Goal: Information Seeking & Learning: Learn about a topic

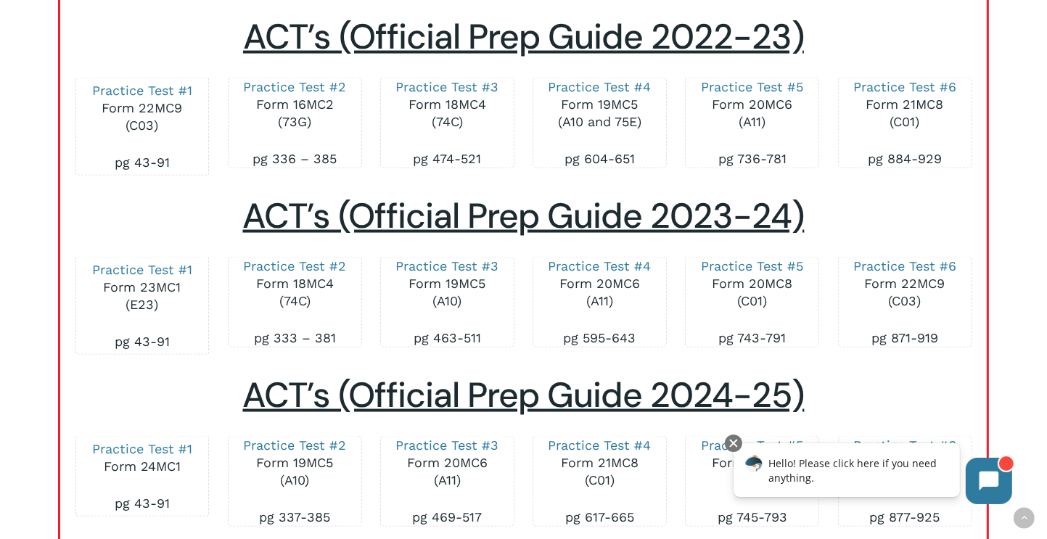
scroll to position [2080, 0]
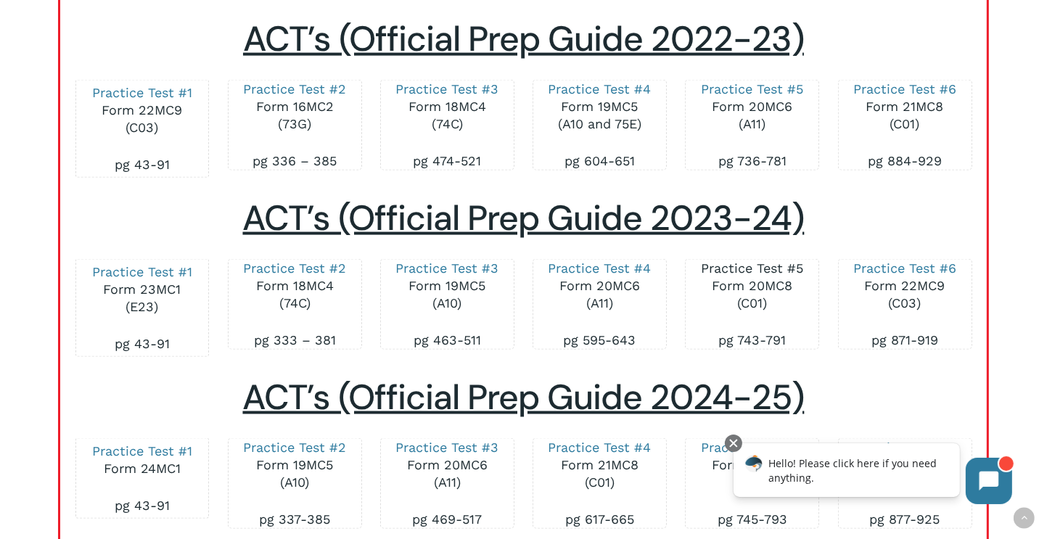
click at [778, 260] on link "Practice Test #5" at bounding box center [752, 267] width 102 height 15
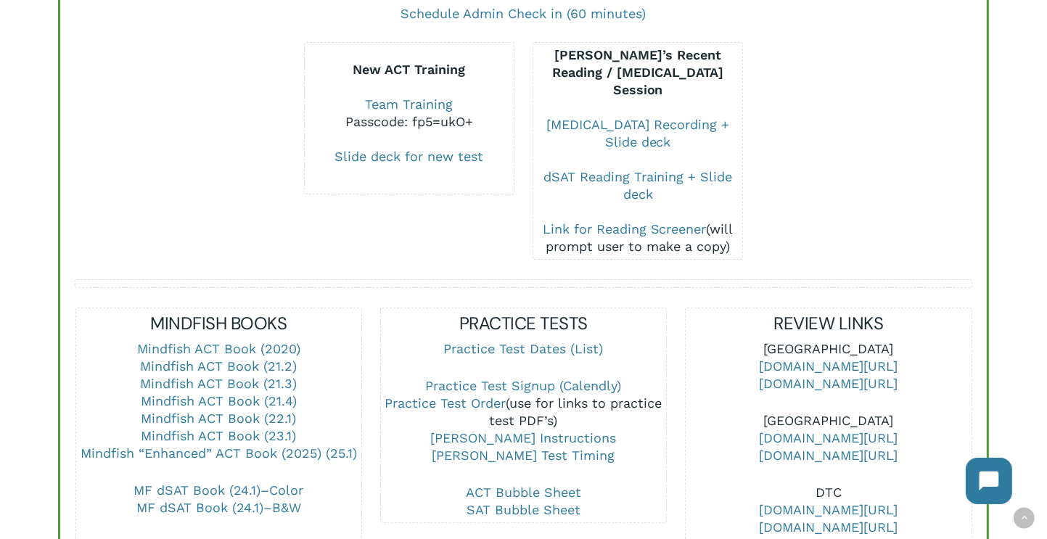
scroll to position [316, 0]
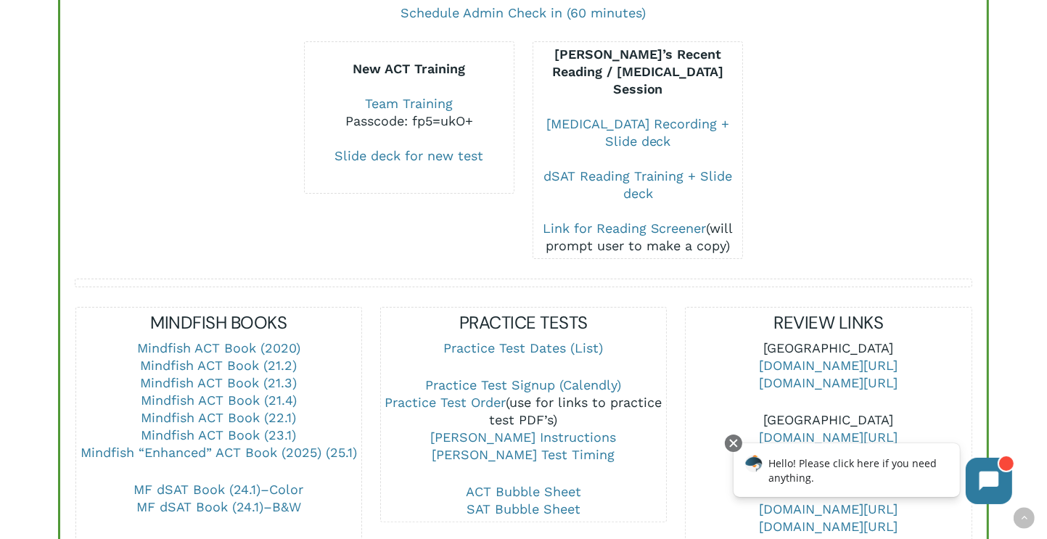
drag, startPoint x: 902, startPoint y: 310, endPoint x: 1013, endPoint y: 310, distance: 111.0
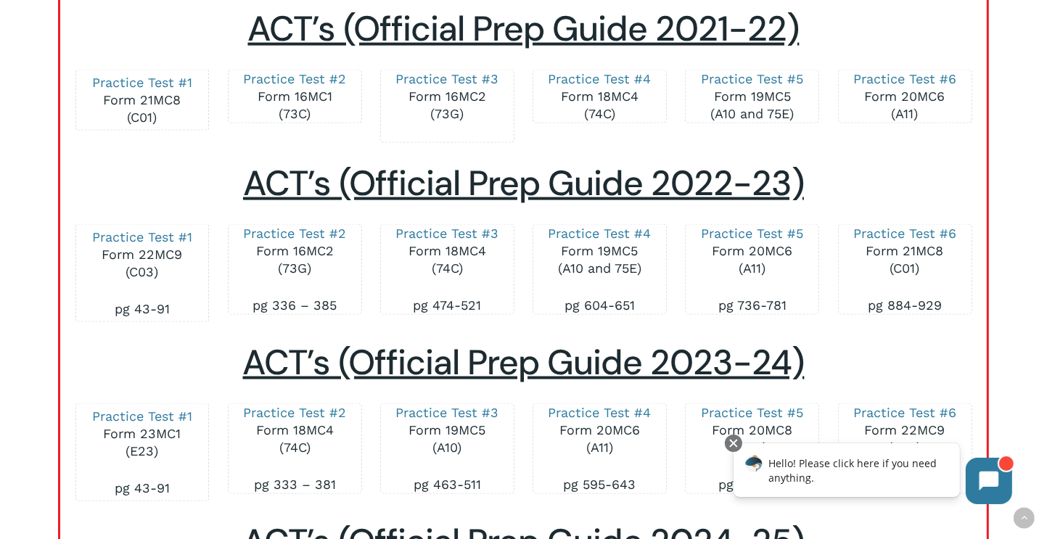
scroll to position [1937, 0]
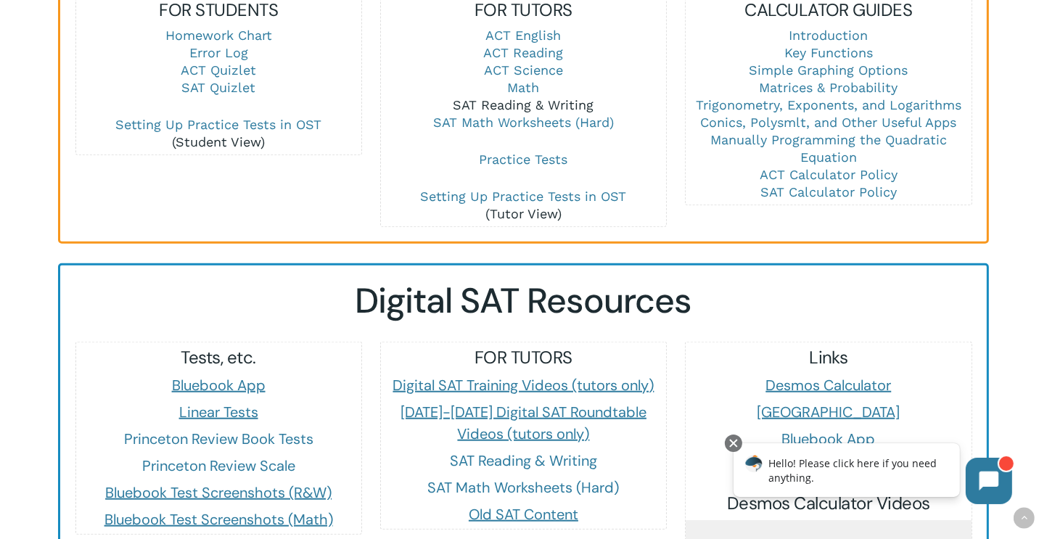
scroll to position [1103, 0]
click at [543, 44] on link "ACT Reading" at bounding box center [524, 51] width 80 height 15
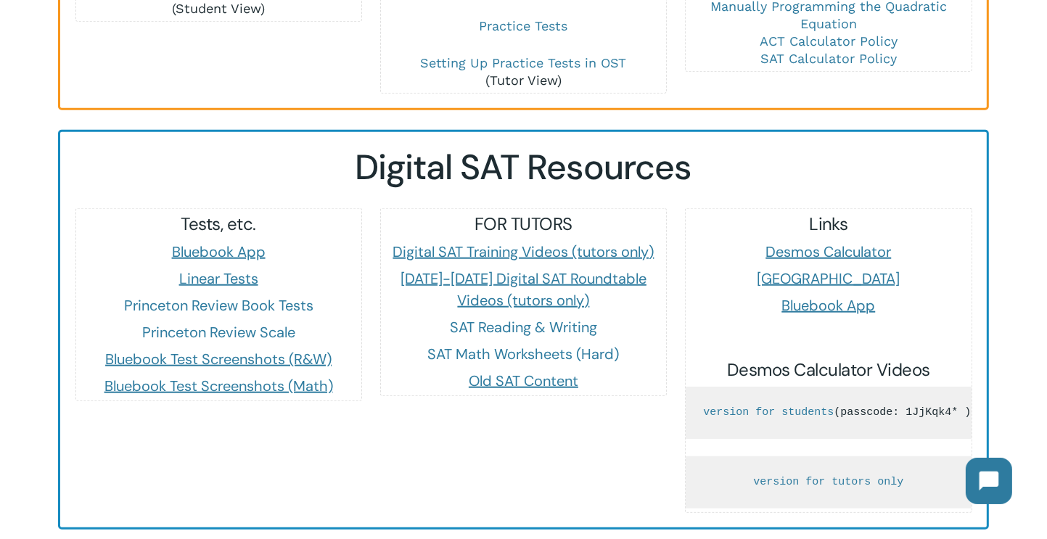
scroll to position [1240, 0]
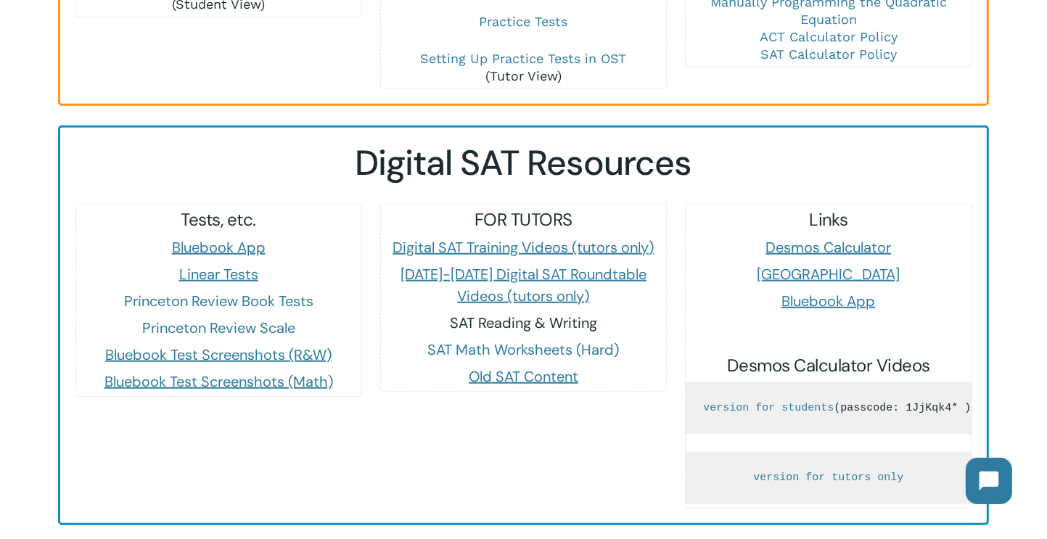
click at [554, 313] on link "SAT Reading & Writing" at bounding box center [523, 322] width 147 height 19
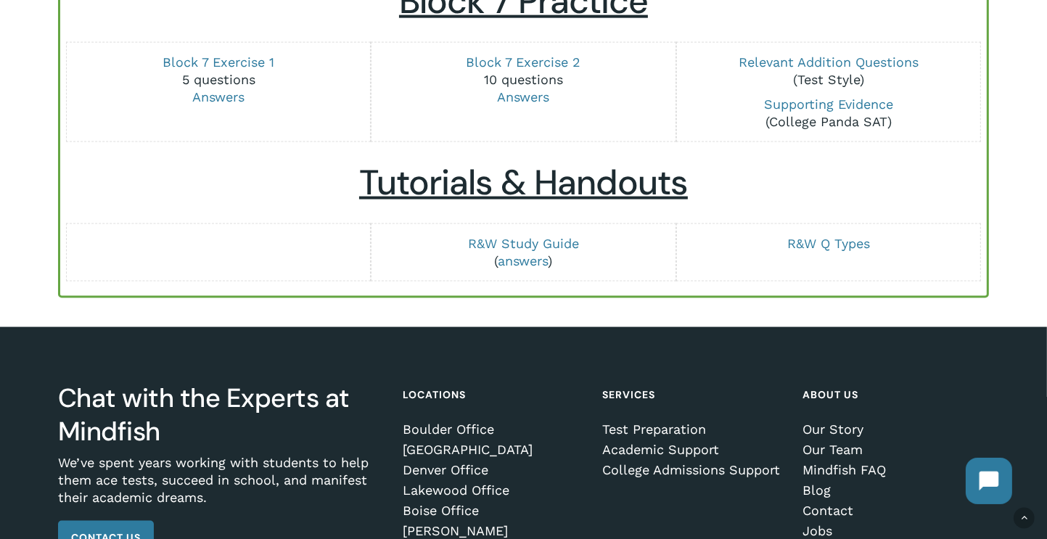
scroll to position [1999, 0]
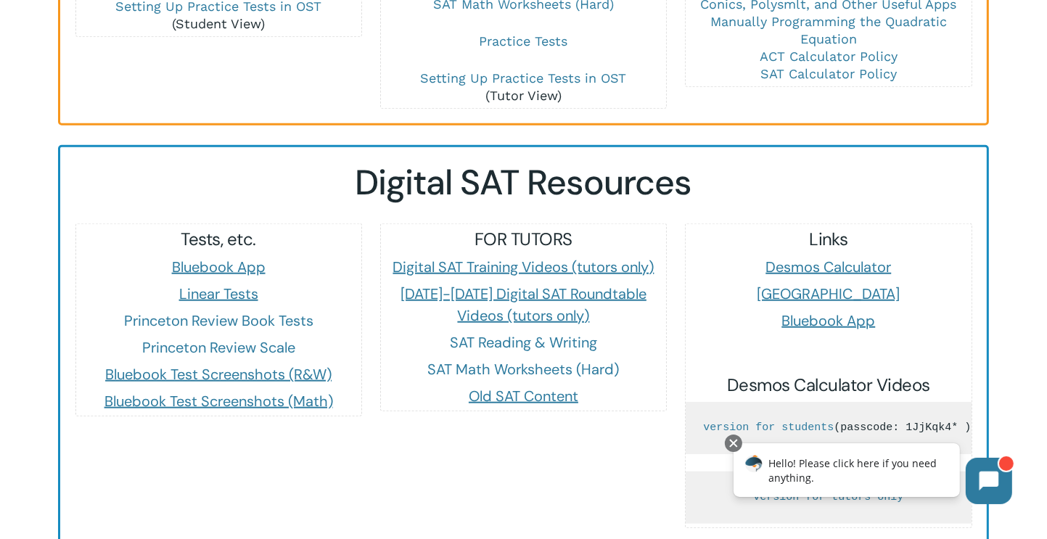
scroll to position [1222, 0]
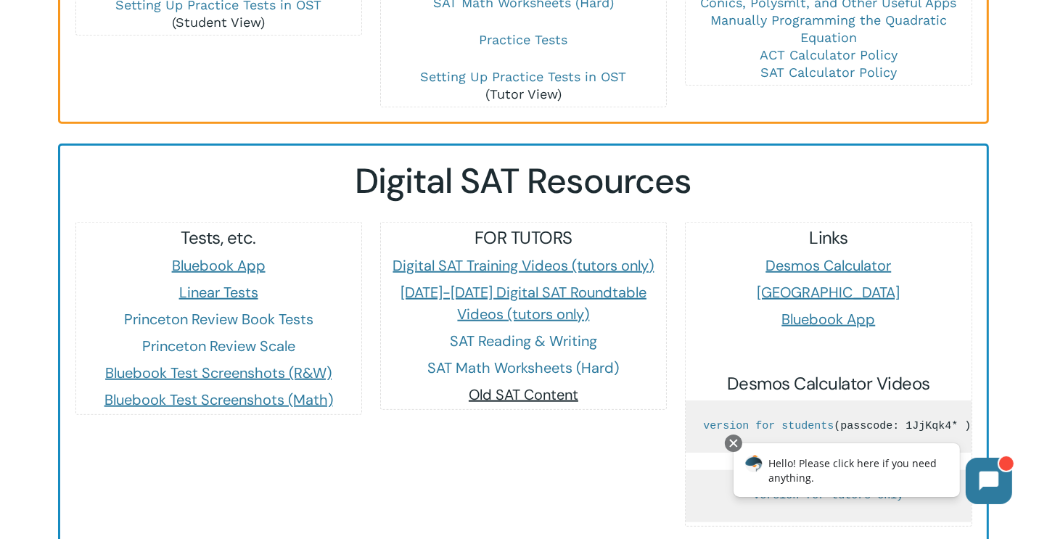
click at [485, 385] on span "Old SAT Content" at bounding box center [524, 394] width 110 height 19
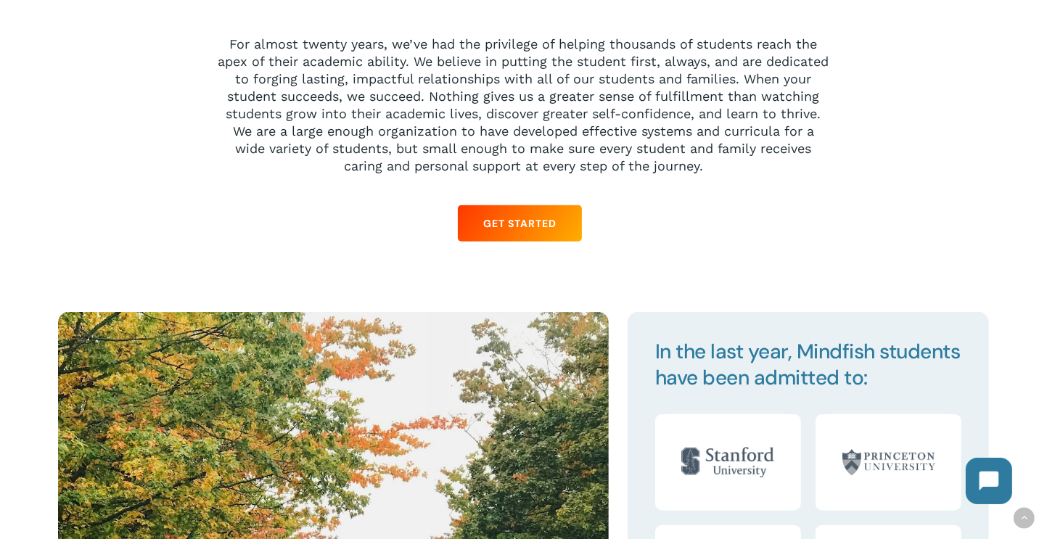
scroll to position [1303, 0]
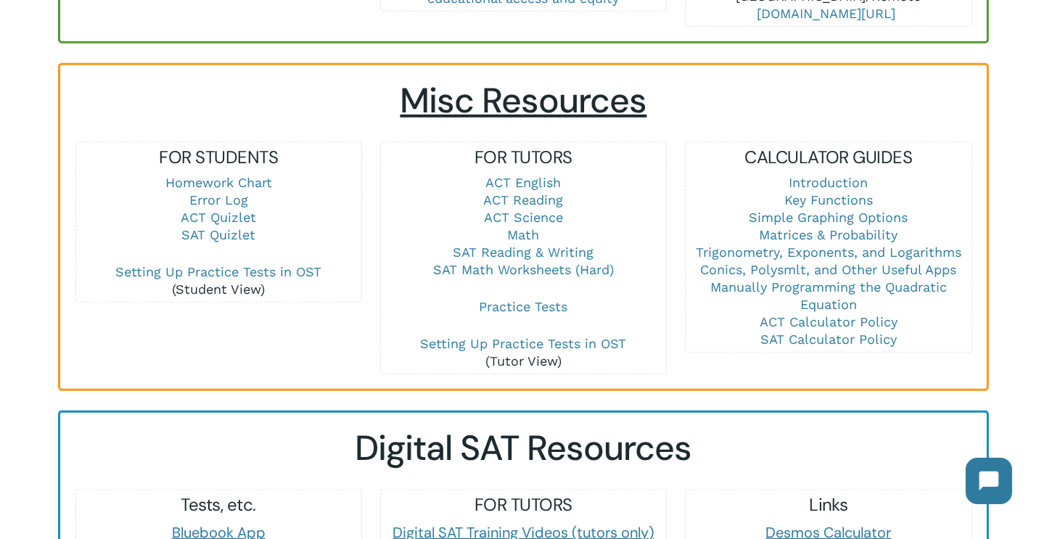
scroll to position [955, 0]
click at [509, 244] on link "SAT Reading & Writing" at bounding box center [523, 251] width 141 height 15
click at [545, 175] on link "ACT English" at bounding box center [523, 182] width 75 height 15
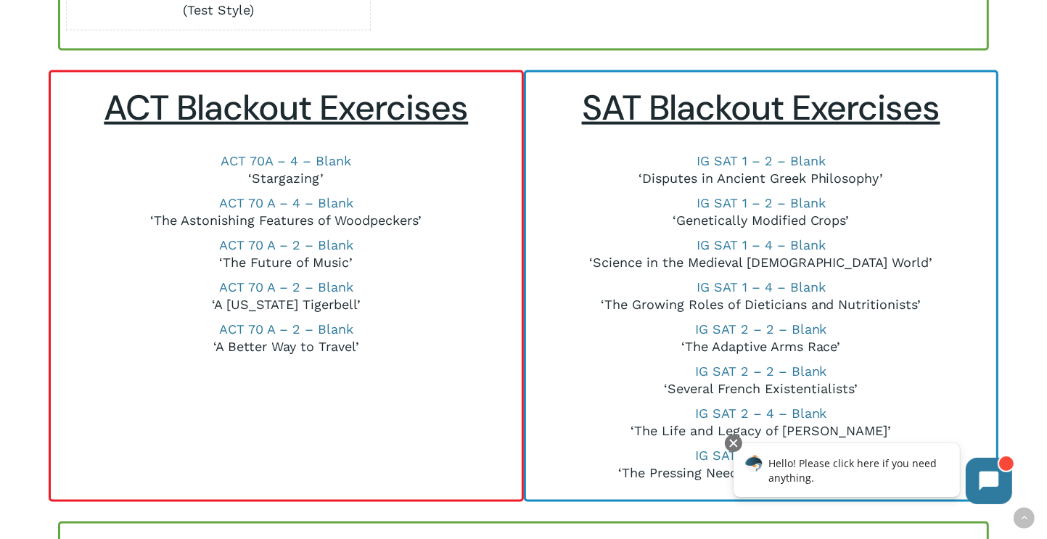
scroll to position [1985, 0]
